Goal: Contribute content: Contribute content

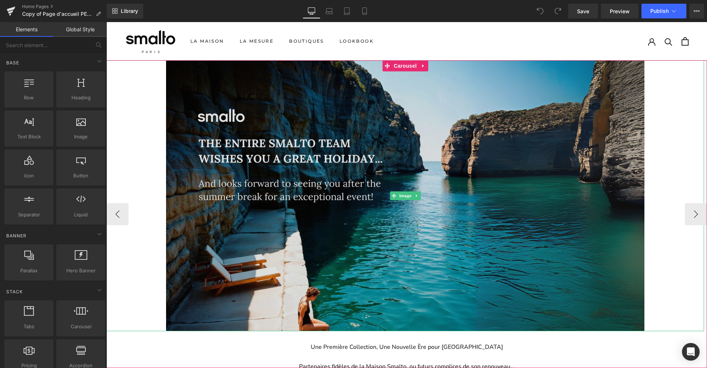
click at [396, 148] on img at bounding box center [405, 195] width 478 height 271
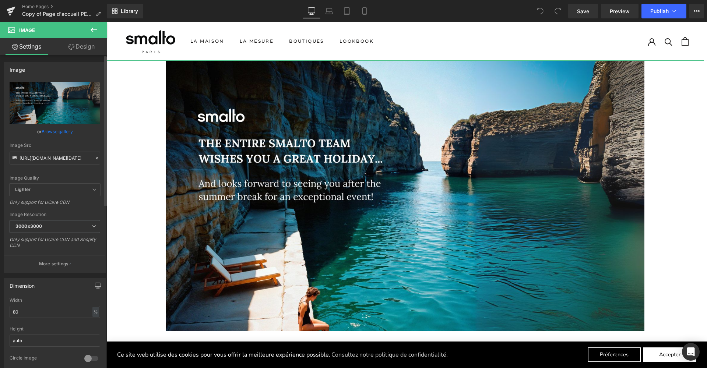
click at [96, 159] on icon at bounding box center [97, 158] width 2 height 2
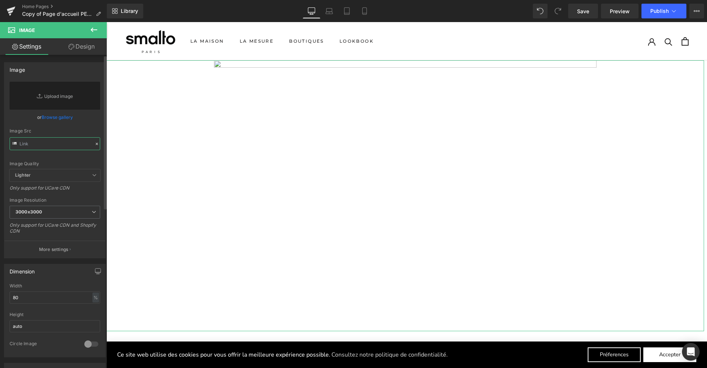
click at [56, 144] on input "text" at bounding box center [55, 143] width 91 height 13
paste input "[URL][DOMAIN_NAME]"
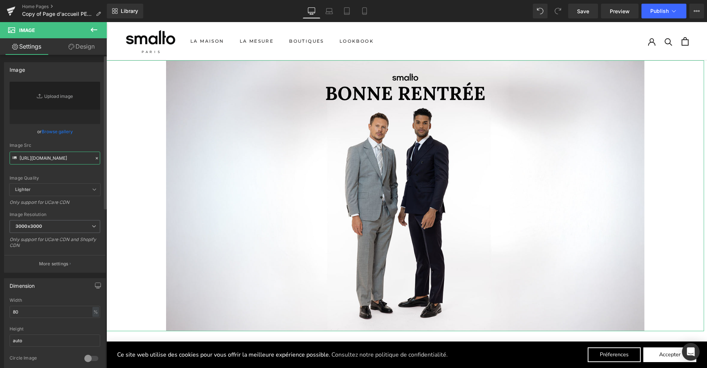
type input "[URL][DOMAIN_NAME]"
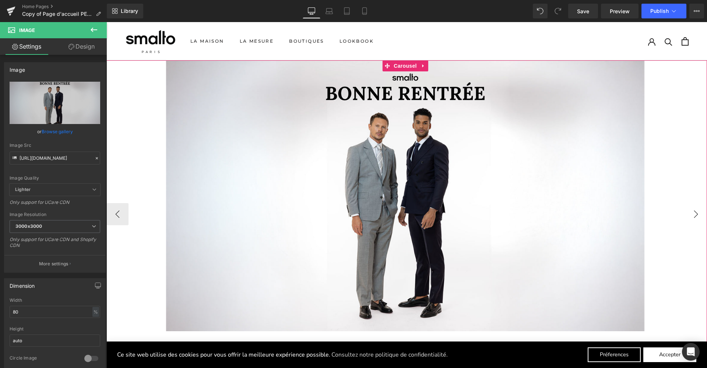
click at [686, 214] on button "›" at bounding box center [696, 214] width 22 height 22
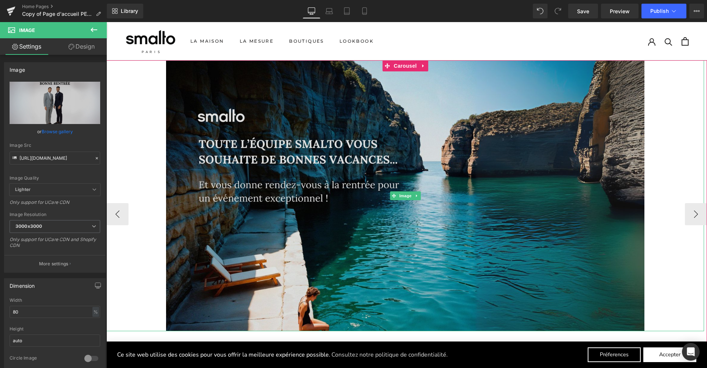
scroll to position [164, 0]
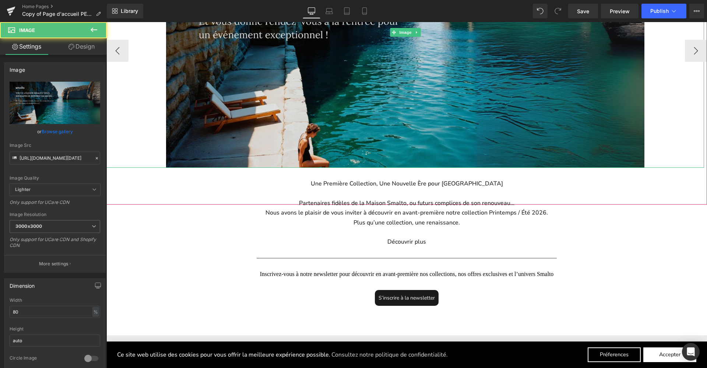
click at [325, 122] on img at bounding box center [405, 32] width 478 height 271
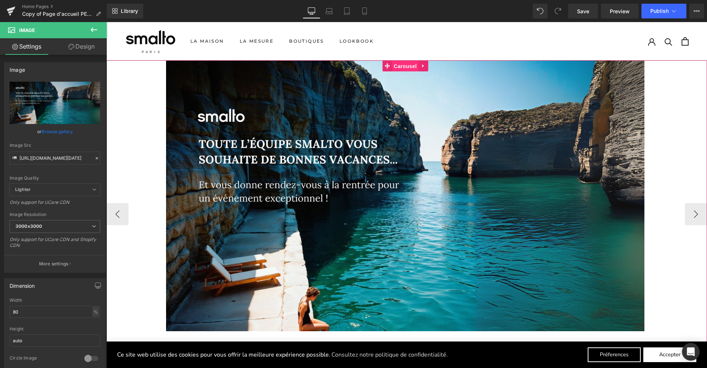
click at [405, 62] on span "Carousel" at bounding box center [405, 66] width 27 height 11
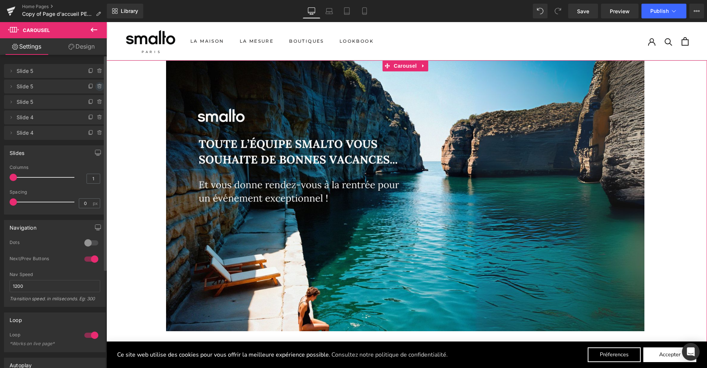
click at [97, 87] on icon at bounding box center [100, 87] width 6 height 6
click at [92, 89] on button "Delete" at bounding box center [91, 87] width 23 height 10
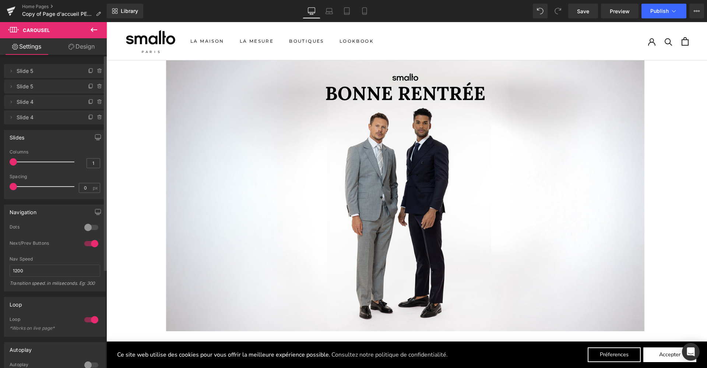
scroll to position [4, 4]
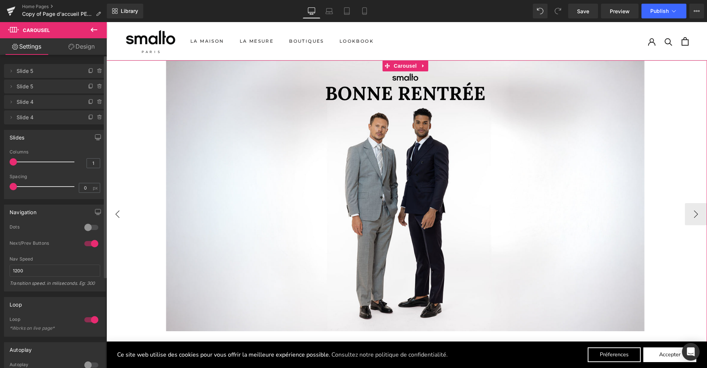
click at [127, 219] on button "‹" at bounding box center [117, 214] width 22 height 22
click at [689, 209] on button "›" at bounding box center [696, 214] width 22 height 22
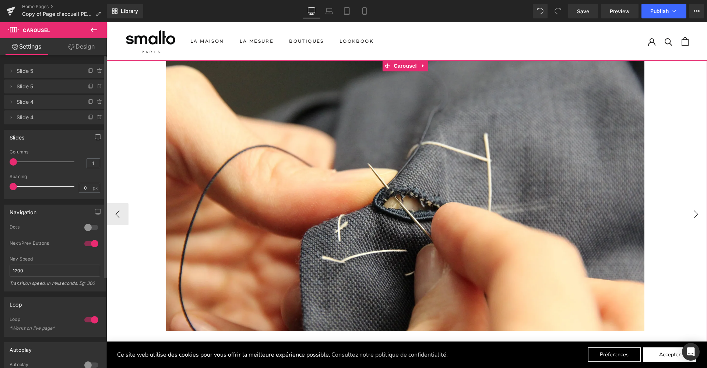
click at [689, 209] on button "›" at bounding box center [696, 214] width 22 height 22
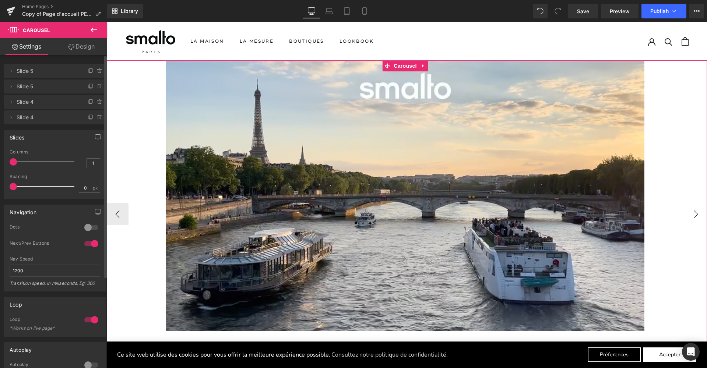
click at [689, 209] on button "›" at bounding box center [696, 214] width 22 height 22
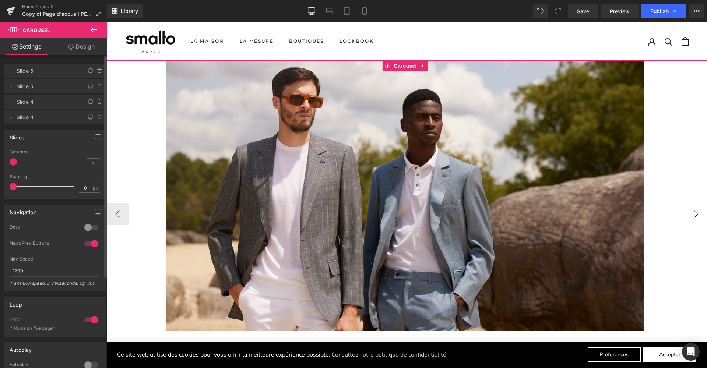
click at [689, 209] on button "›" at bounding box center [696, 214] width 22 height 22
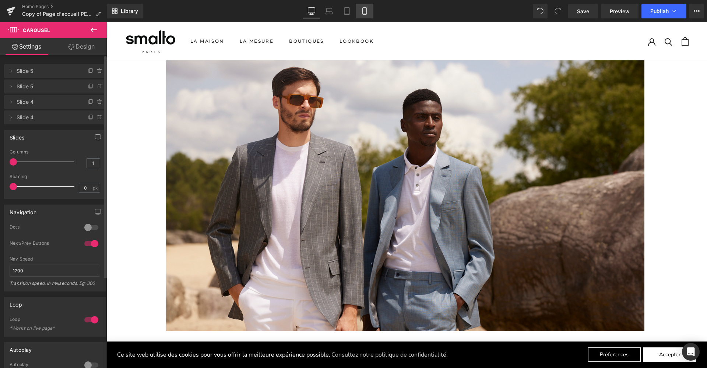
click at [372, 9] on link "Mobile" at bounding box center [365, 11] width 18 height 15
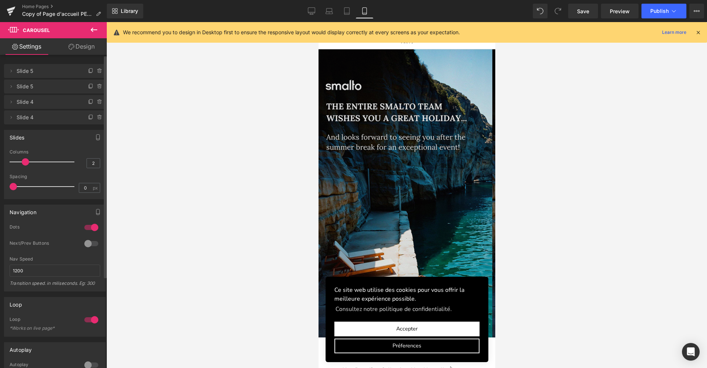
scroll to position [2182, 174]
click at [428, 158] on img at bounding box center [405, 193] width 174 height 288
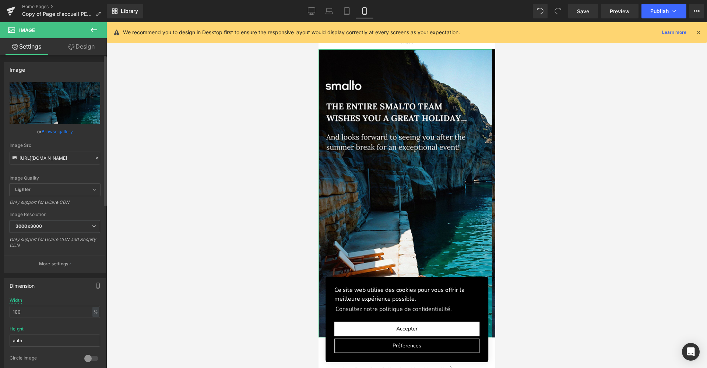
click at [94, 159] on icon at bounding box center [96, 158] width 5 height 5
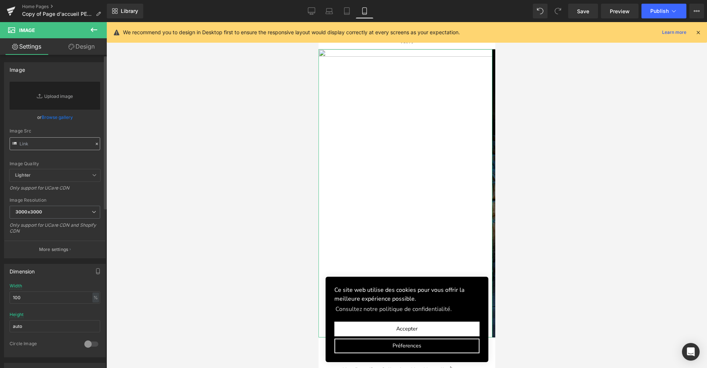
drag, startPoint x: 72, startPoint y: 152, endPoint x: 73, endPoint y: 145, distance: 7.0
click at [72, 150] on div "Image Quality Lighter Lightest Lighter Lighter Lightest Only support for UCare …" at bounding box center [55, 126] width 91 height 88
click at [73, 145] on input "text" at bounding box center [55, 143] width 91 height 13
paste input "[URL][DOMAIN_NAME]"
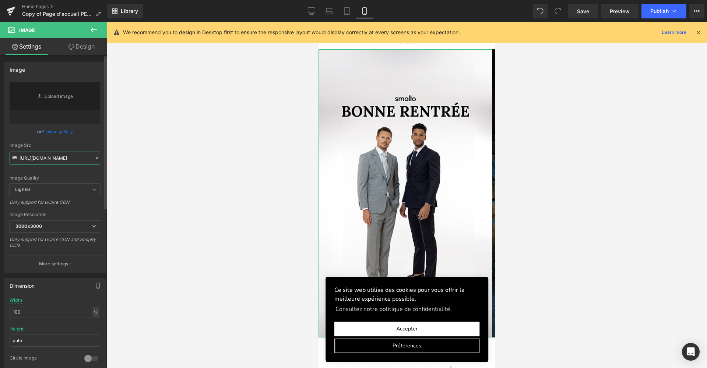
type input "[URL][DOMAIN_NAME]"
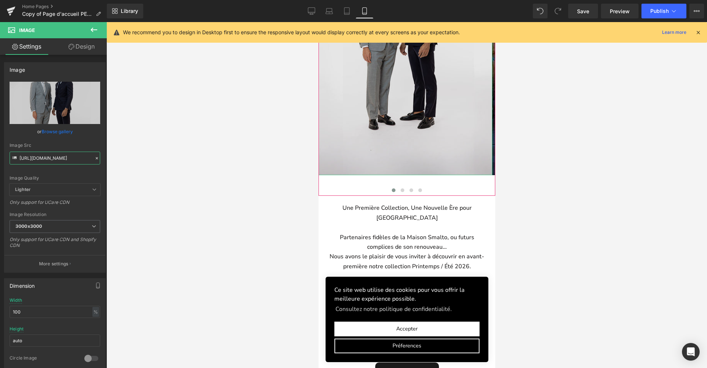
scroll to position [0, 0]
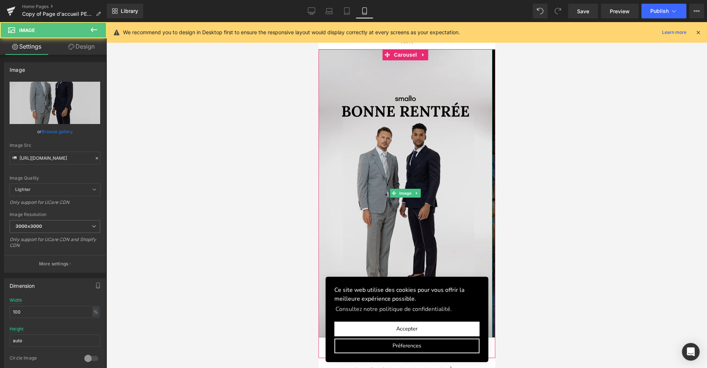
click at [424, 159] on img at bounding box center [405, 193] width 174 height 288
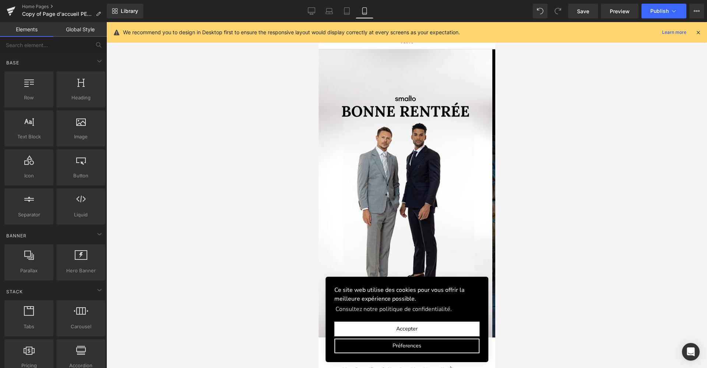
click at [448, 321] on div "Ce site web utilise des cookies pour vous offrir la meilleure expérience possib…" at bounding box center [406, 319] width 163 height 85
click at [446, 325] on button "Accepter" at bounding box center [406, 329] width 145 height 15
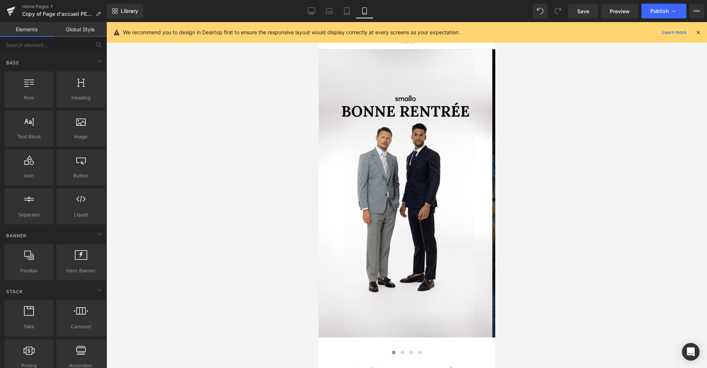
click at [399, 49] on div "La Maison L'élégance française selon [PERSON_NAME] Un produit iconique Smalto e…" at bounding box center [406, 35] width 177 height 27
click at [400, 352] on span at bounding box center [402, 353] width 4 height 4
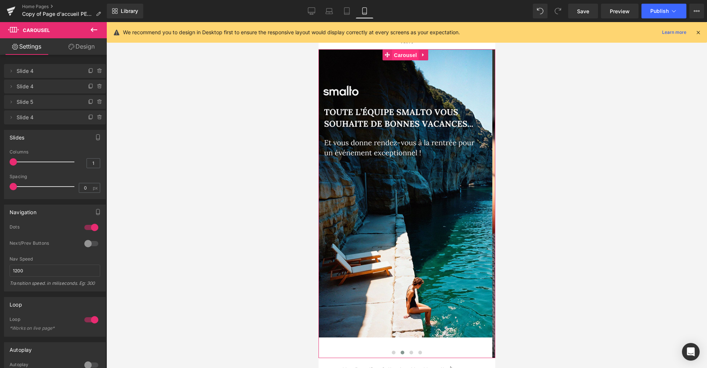
click at [395, 57] on span "Carousel" at bounding box center [405, 55] width 27 height 11
click at [98, 87] on icon at bounding box center [100, 87] width 6 height 6
click at [84, 88] on button "Delete" at bounding box center [91, 87] width 23 height 10
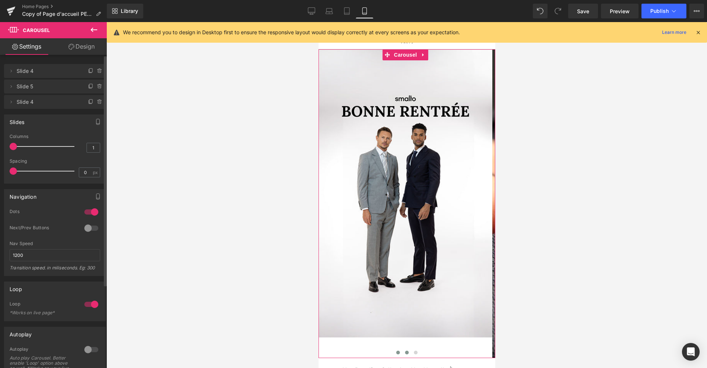
click at [406, 354] on span at bounding box center [407, 353] width 4 height 4
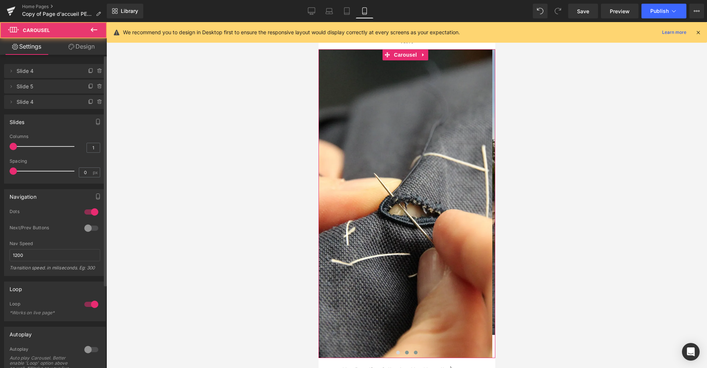
click at [412, 352] on button at bounding box center [415, 352] width 9 height 7
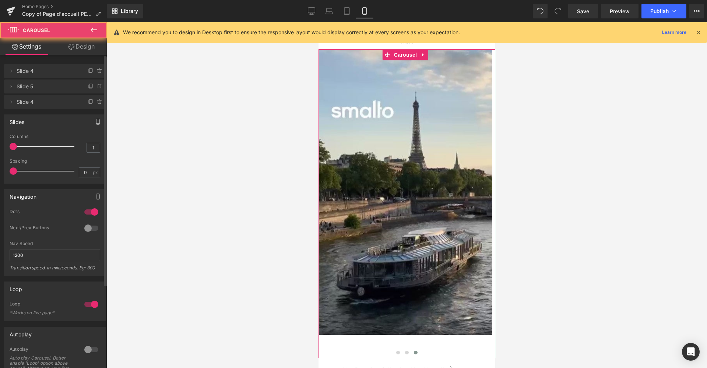
click at [414, 352] on span at bounding box center [416, 353] width 4 height 4
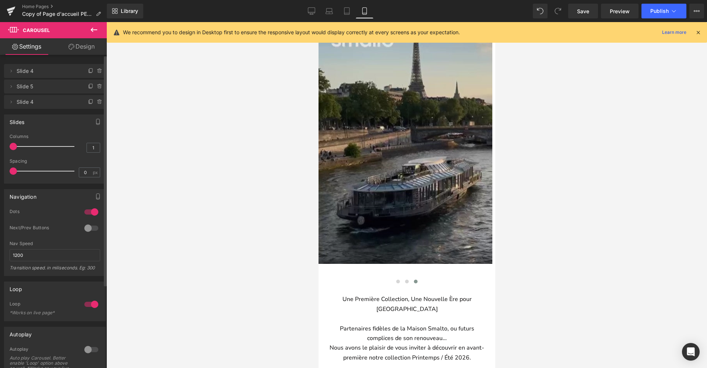
scroll to position [0, 0]
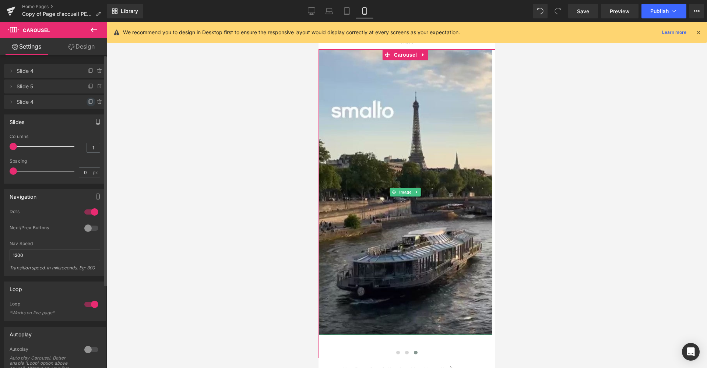
click at [88, 101] on icon at bounding box center [91, 102] width 6 height 6
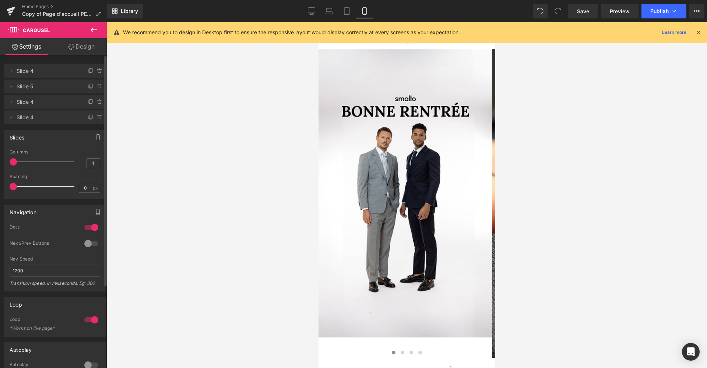
scroll to position [4, 4]
click at [60, 116] on span "Slide 4" at bounding box center [48, 118] width 62 height 14
click at [39, 119] on span "Slide 4" at bounding box center [48, 118] width 62 height 14
click at [408, 54] on span "Carousel" at bounding box center [405, 54] width 27 height 11
click at [9, 120] on icon at bounding box center [11, 118] width 6 height 6
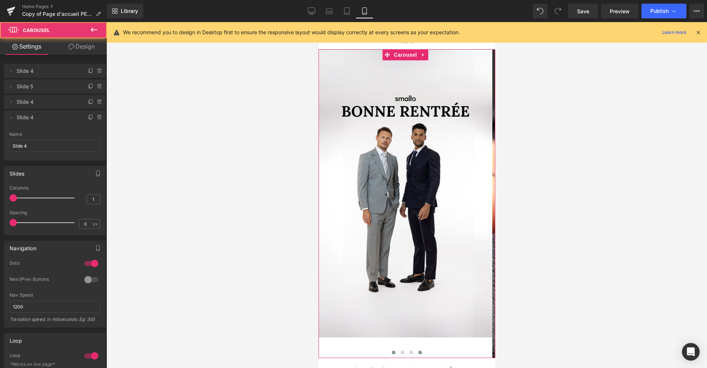
click at [421, 353] on button at bounding box center [419, 352] width 9 height 7
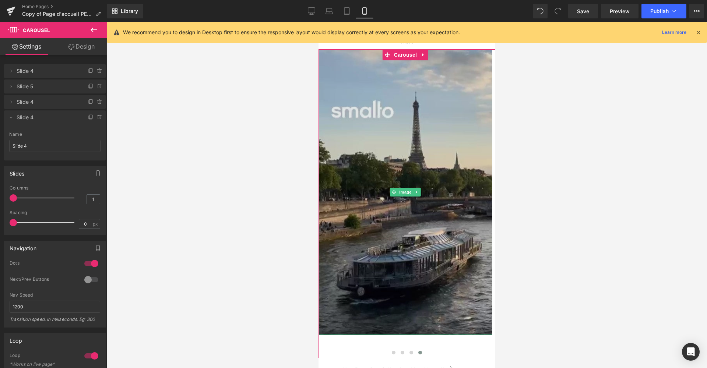
click at [393, 209] on img at bounding box center [405, 192] width 174 height 286
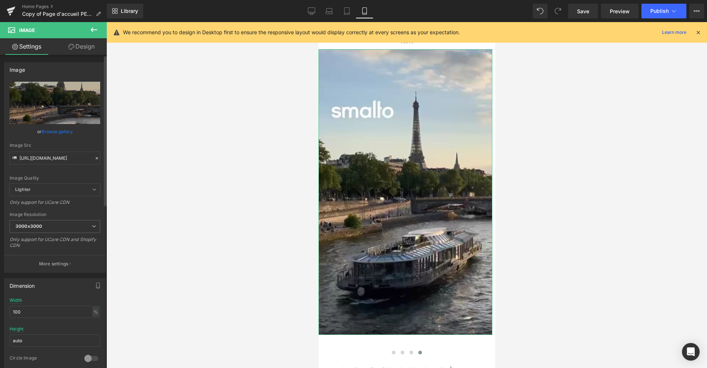
click at [94, 158] on icon at bounding box center [96, 158] width 5 height 5
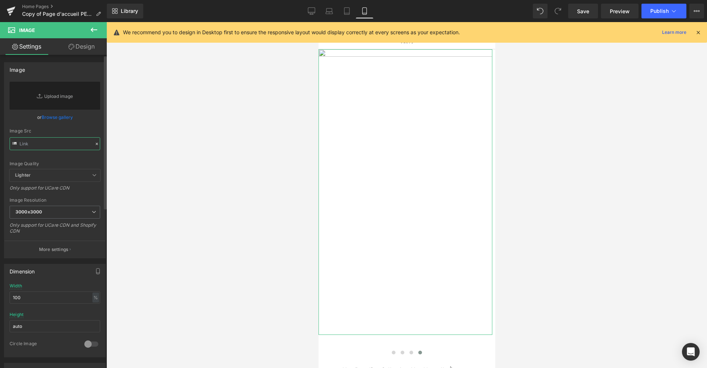
click at [65, 147] on input "text" at bounding box center [55, 143] width 91 height 13
click at [308, 11] on icon at bounding box center [311, 11] width 7 height 6
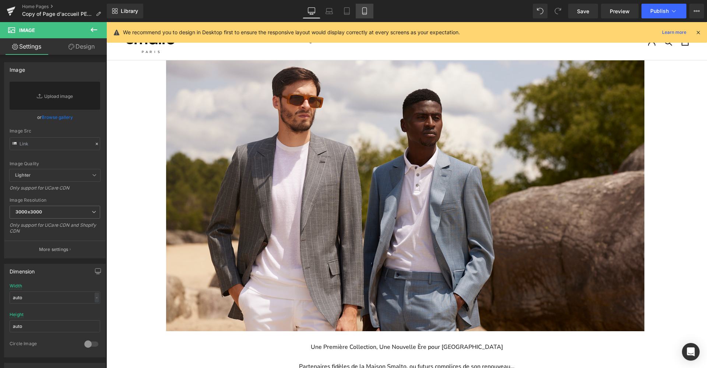
click at [361, 8] on link "Mobile" at bounding box center [365, 11] width 18 height 15
type input "100"
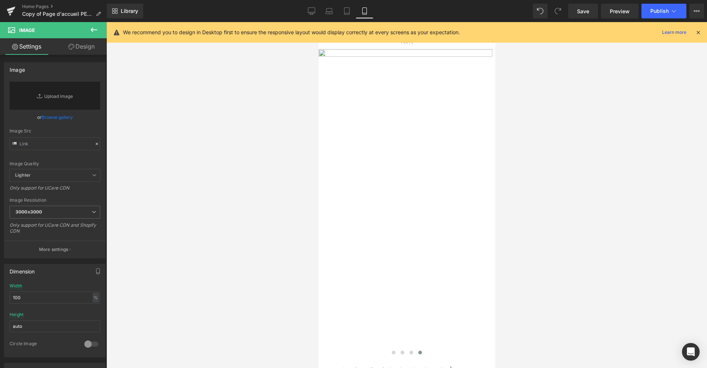
scroll to position [2182, 174]
click at [46, 144] on input "text" at bounding box center [55, 143] width 91 height 13
paste input "[URL][DOMAIN_NAME]"
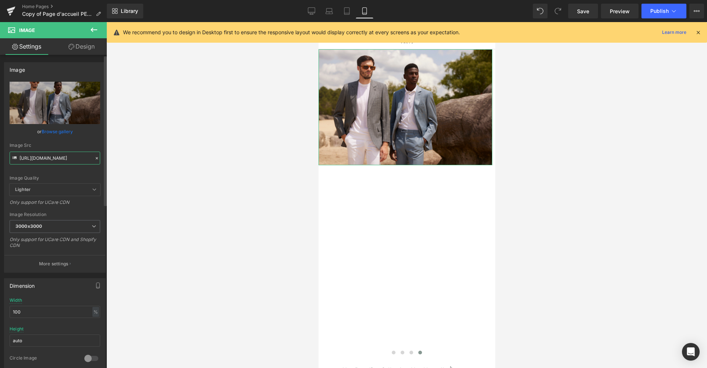
type input "[URL][DOMAIN_NAME]"
click at [96, 158] on icon at bounding box center [97, 158] width 2 height 2
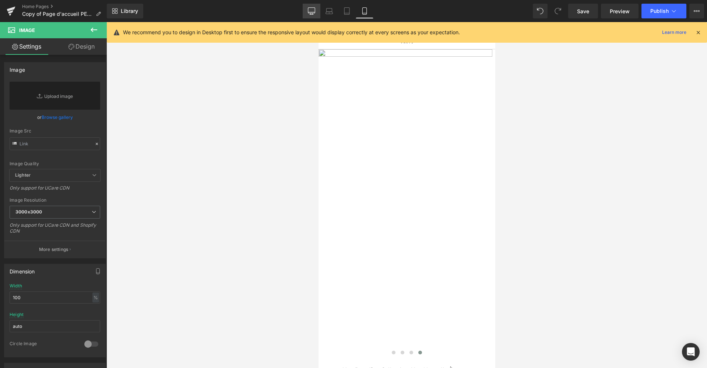
click at [311, 10] on icon at bounding box center [311, 10] width 7 height 7
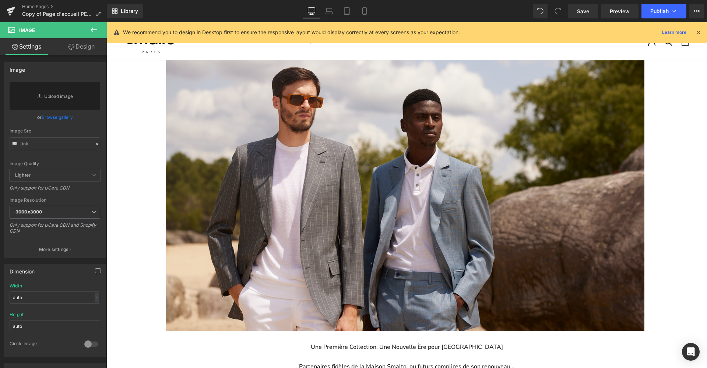
scroll to position [4, 4]
click at [363, 13] on icon at bounding box center [364, 11] width 4 height 7
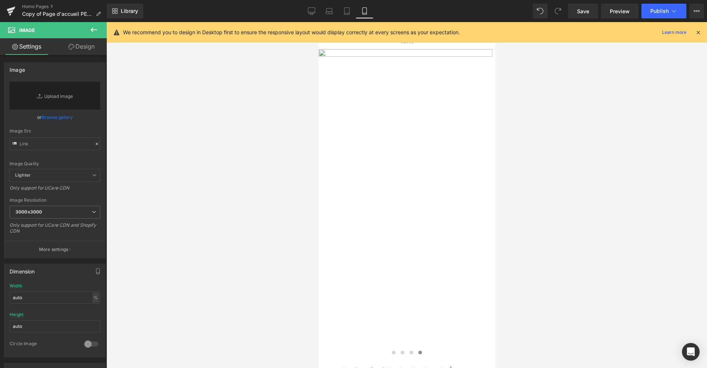
type input "100"
click at [47, 146] on input "text" at bounding box center [55, 143] width 91 height 13
paste input "[URL][DOMAIN_NAME]"
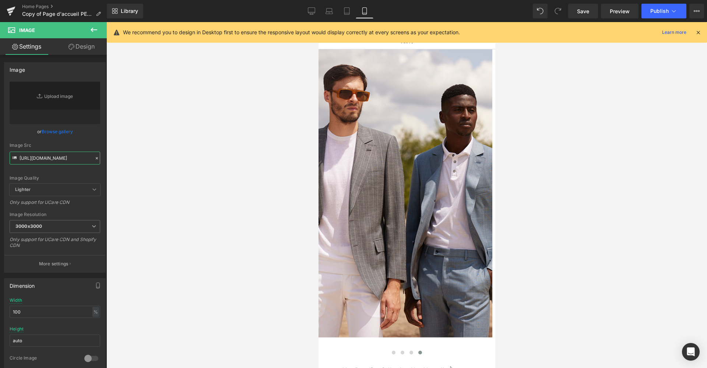
type input "[URL][DOMAIN_NAME]"
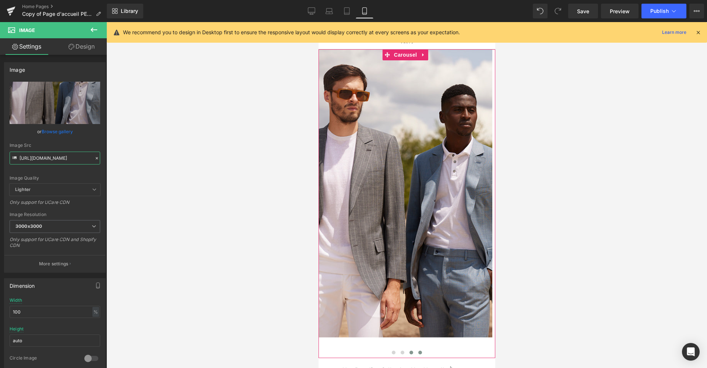
click at [407, 354] on button at bounding box center [411, 352] width 9 height 7
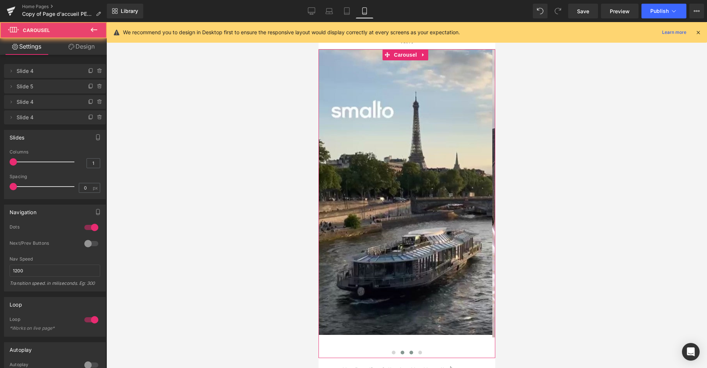
click at [401, 354] on span at bounding box center [402, 353] width 4 height 4
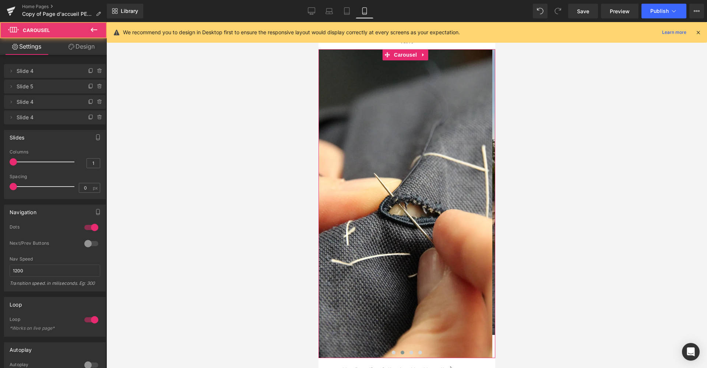
click at [387, 352] on div at bounding box center [406, 354] width 177 height 10
click at [390, 351] on button at bounding box center [393, 352] width 9 height 7
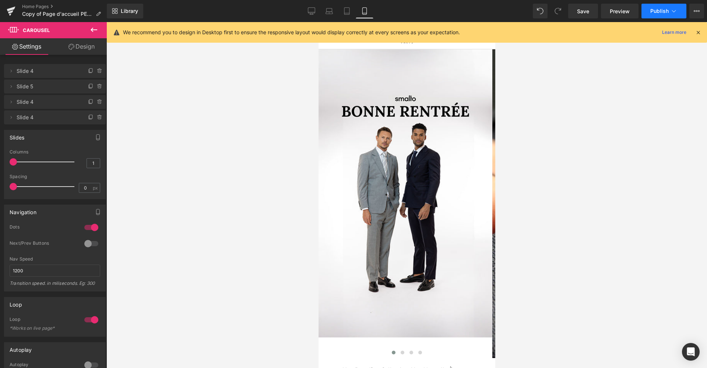
click at [655, 14] on span "Publish" at bounding box center [659, 11] width 18 height 6
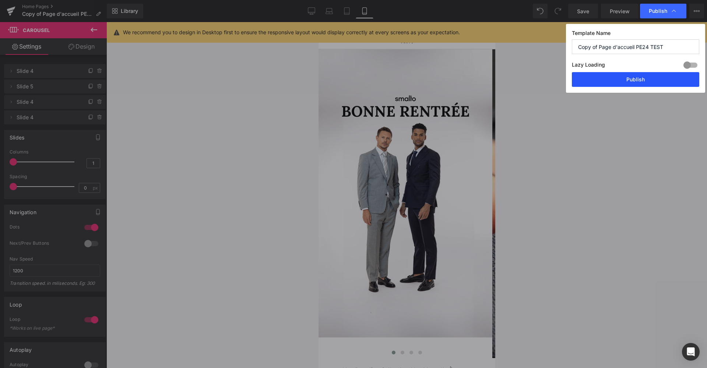
click at [617, 79] on button "Publish" at bounding box center [635, 79] width 127 height 15
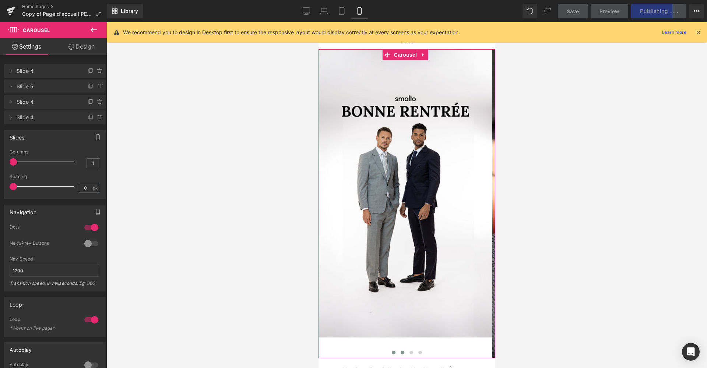
click at [400, 353] on span at bounding box center [402, 353] width 4 height 4
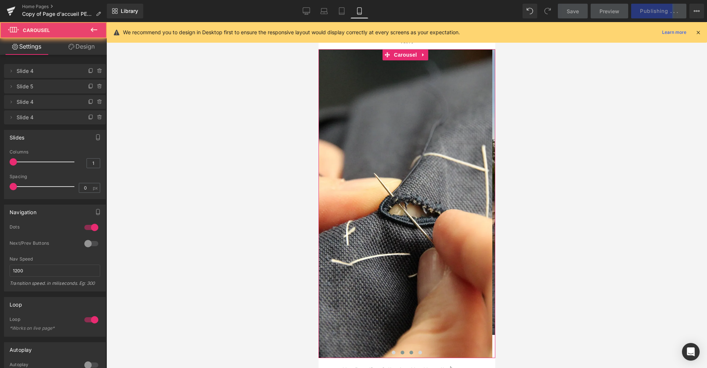
click at [410, 352] on span at bounding box center [411, 353] width 4 height 4
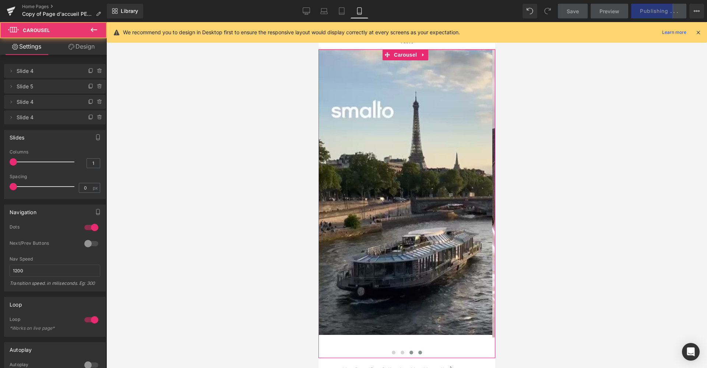
click at [420, 354] on button at bounding box center [419, 352] width 9 height 7
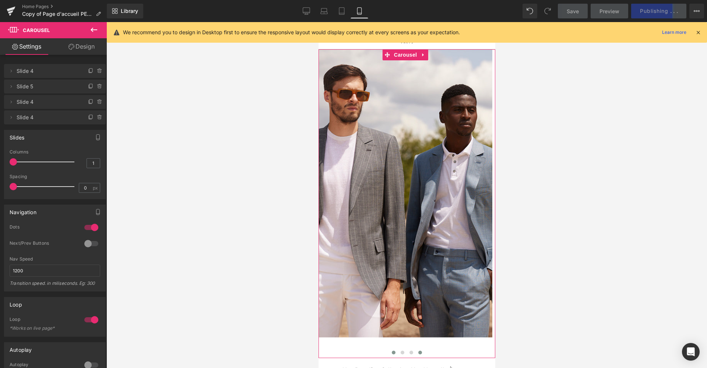
click at [392, 353] on span at bounding box center [394, 353] width 4 height 4
